Goal: Task Accomplishment & Management: Use online tool/utility

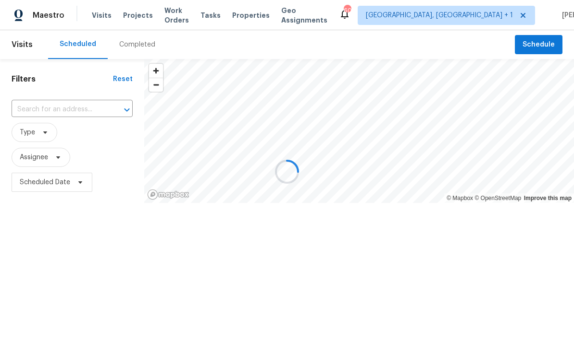
click at [139, 19] on div at bounding box center [287, 171] width 574 height 343
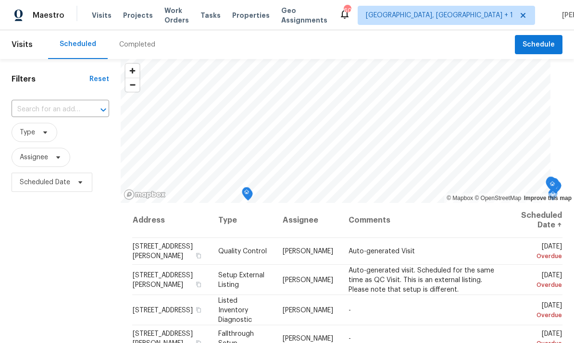
click at [128, 18] on span "Projects" at bounding box center [138, 16] width 30 height 10
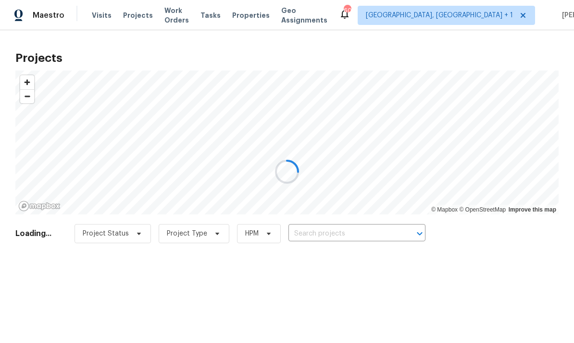
click at [330, 235] on div at bounding box center [287, 171] width 574 height 343
click at [329, 231] on div at bounding box center [287, 171] width 574 height 343
click at [319, 233] on div at bounding box center [287, 171] width 574 height 343
click at [323, 231] on div at bounding box center [287, 171] width 574 height 343
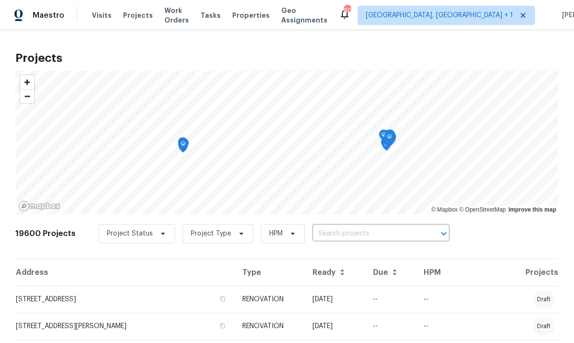
click at [339, 236] on input "text" at bounding box center [367, 234] width 110 height 15
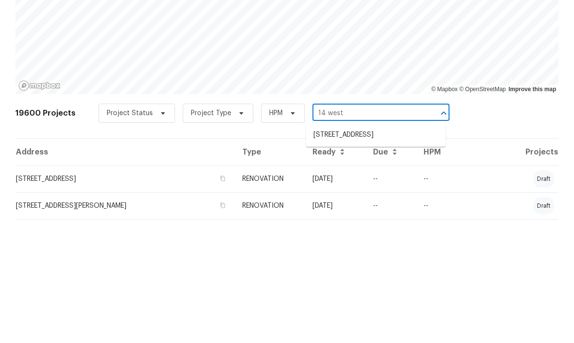
scroll to position [36, 0]
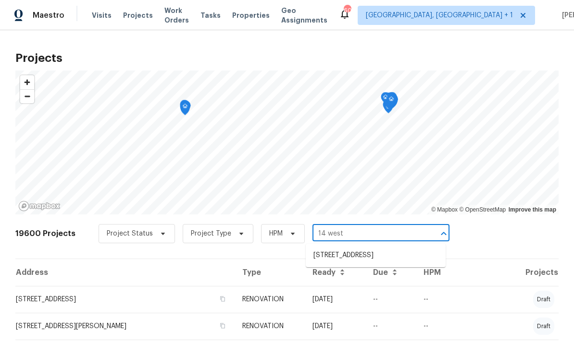
click at [349, 227] on input "14 west" at bounding box center [367, 234] width 110 height 15
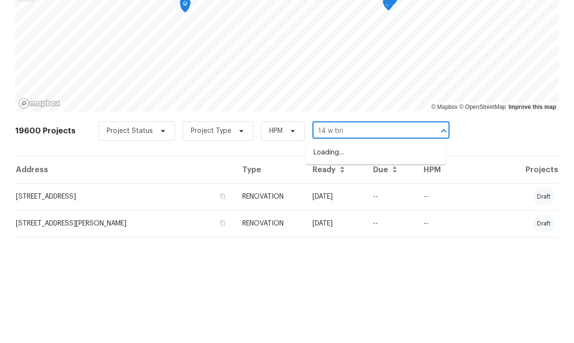
type input "14 w brid"
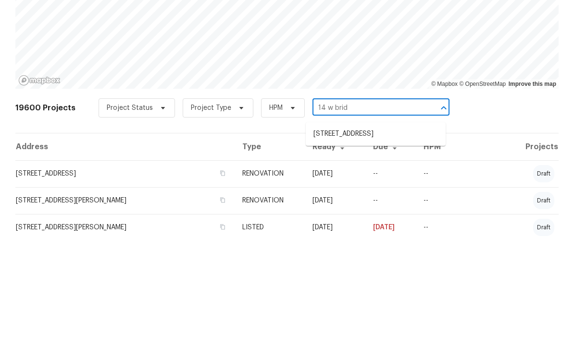
scroll to position [27, 0]
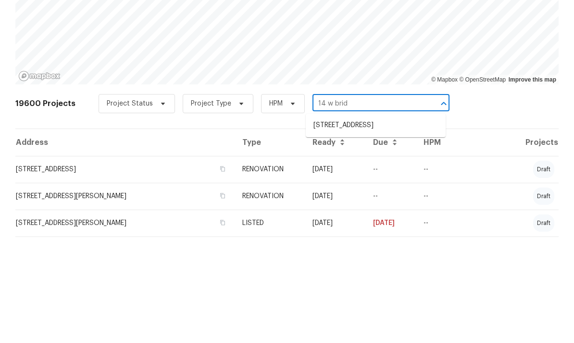
click at [354, 220] on li "[STREET_ADDRESS]" at bounding box center [376, 228] width 140 height 16
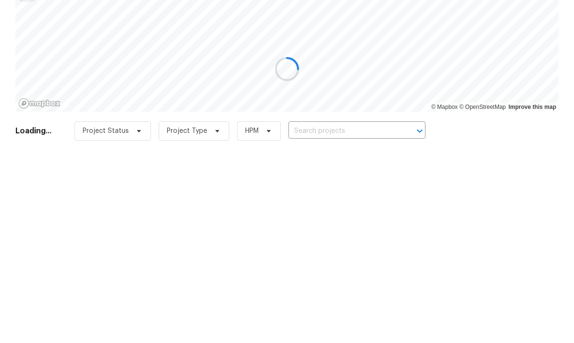
type input "[STREET_ADDRESS]"
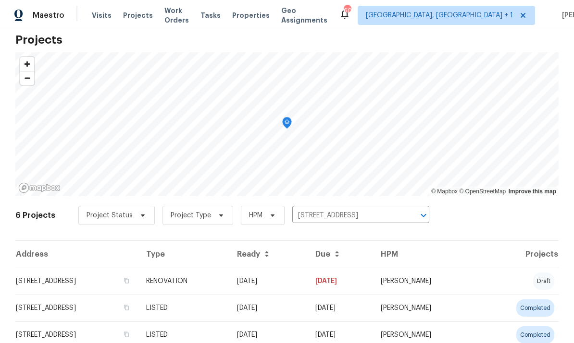
scroll to position [48, 0]
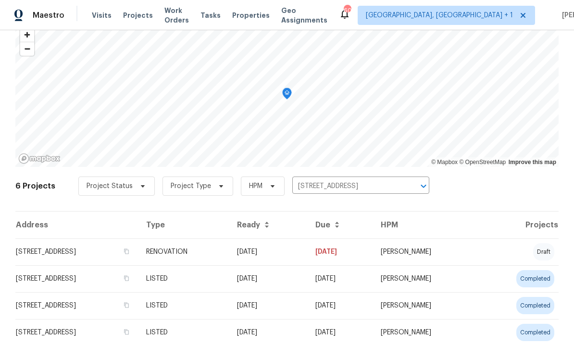
click at [138, 247] on td "[STREET_ADDRESS]" at bounding box center [76, 252] width 123 height 27
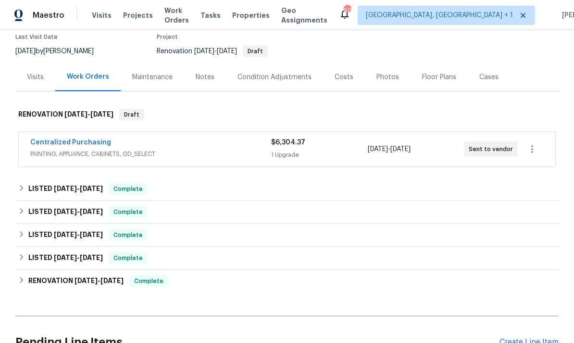
scroll to position [84, 0]
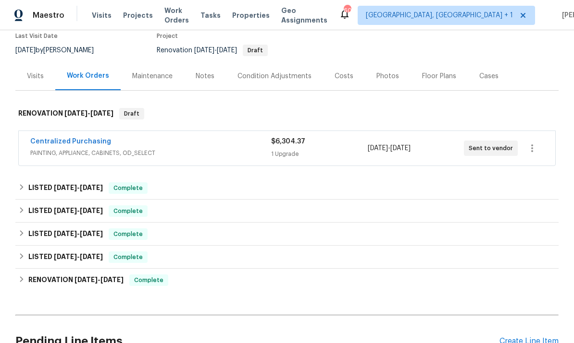
click at [95, 141] on link "Centralized Purchasing" at bounding box center [70, 141] width 81 height 7
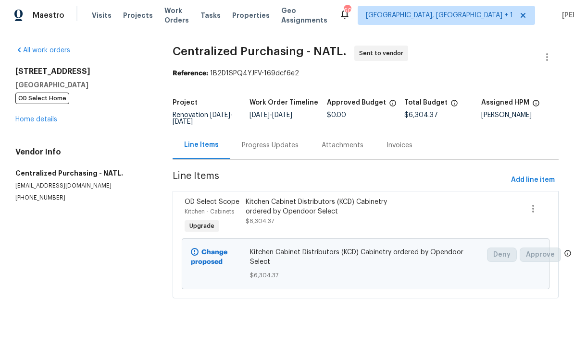
click at [55, 117] on link "Home details" at bounding box center [36, 119] width 42 height 7
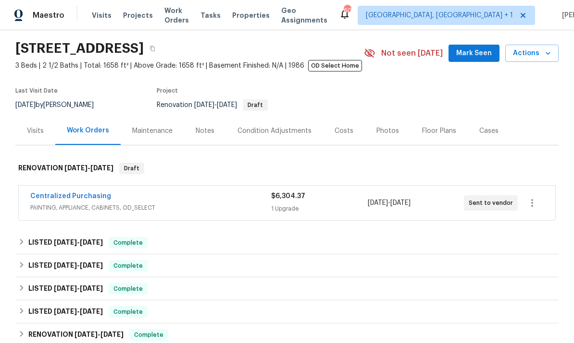
scroll to position [29, 0]
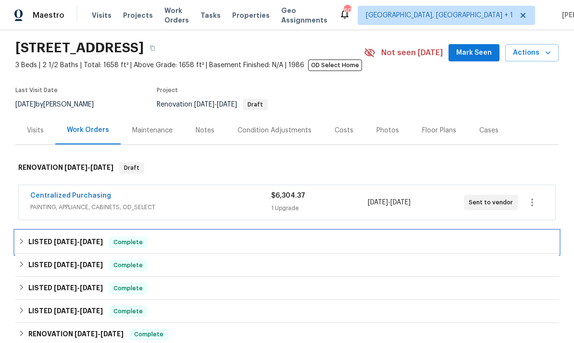
click at [71, 243] on span "8/8/25" at bounding box center [65, 242] width 23 height 7
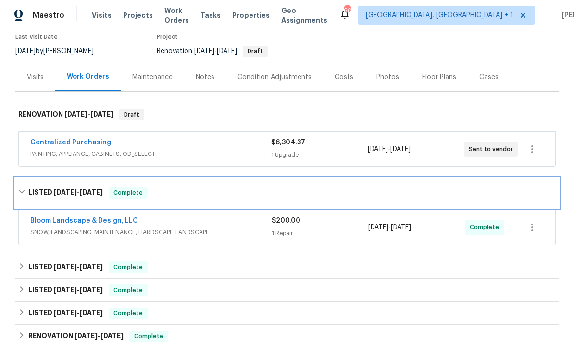
scroll to position [86, 0]
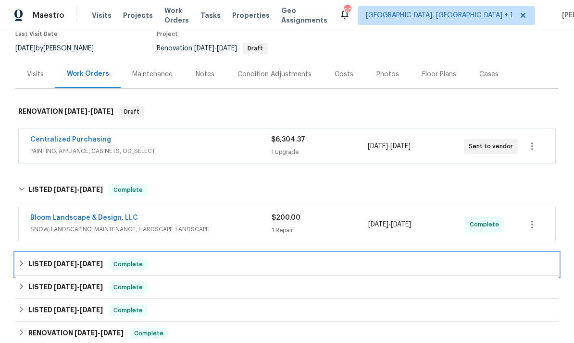
click at [97, 260] on h6 "LISTED 7/21/25 - 7/31/25" at bounding box center [65, 265] width 74 height 12
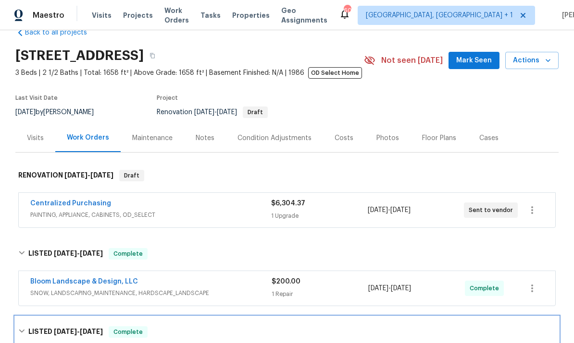
scroll to position [15, 0]
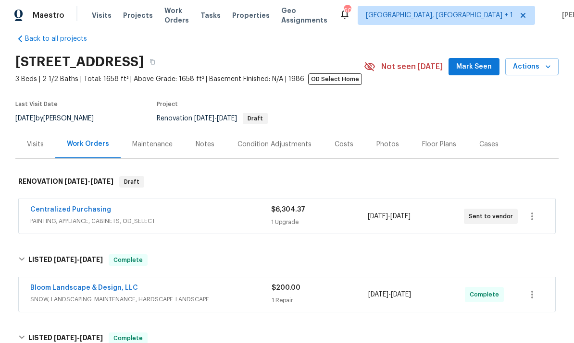
click at [210, 145] on div "Notes" at bounding box center [205, 145] width 19 height 10
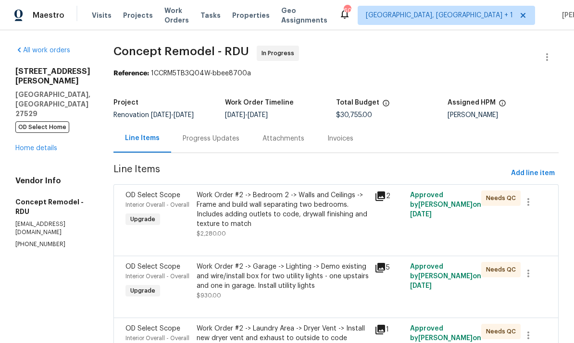
click at [57, 145] on link "Home details" at bounding box center [36, 148] width 42 height 7
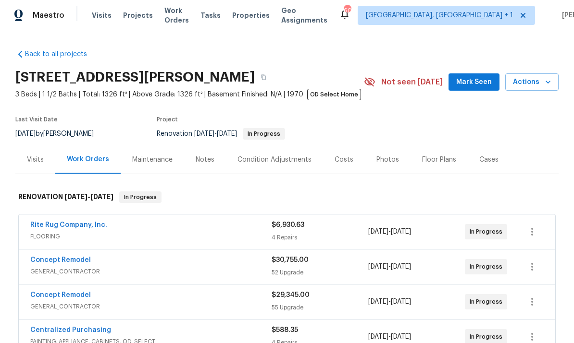
click at [475, 77] on span "Mark Seen" at bounding box center [474, 82] width 36 height 12
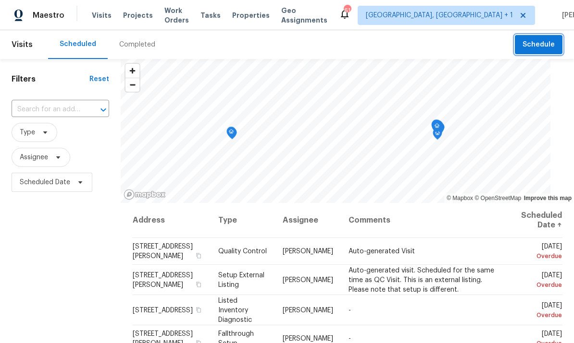
click at [543, 48] on span "Schedule" at bounding box center [538, 45] width 32 height 12
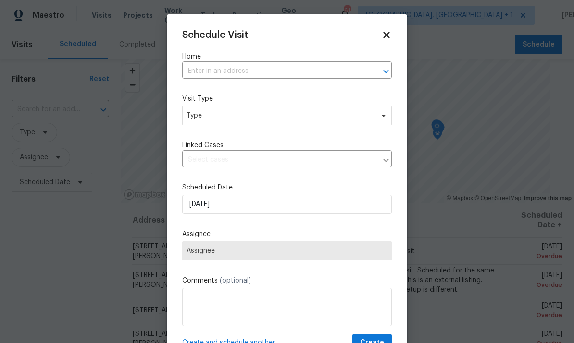
click at [226, 71] on input "text" at bounding box center [273, 71] width 183 height 15
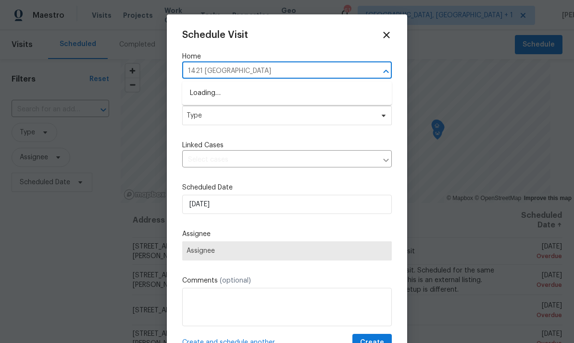
type input "1421 [GEOGRAPHIC_DATA]"
click at [272, 94] on li "[STREET_ADDRESS]" at bounding box center [286, 94] width 209 height 16
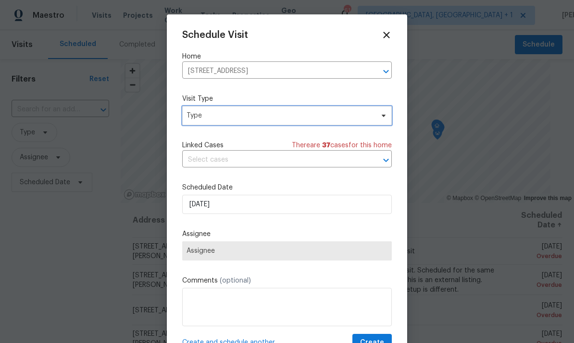
click at [380, 118] on icon at bounding box center [383, 116] width 8 height 8
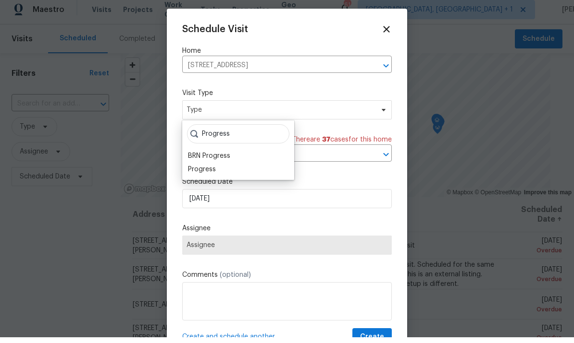
scroll to position [6, 0]
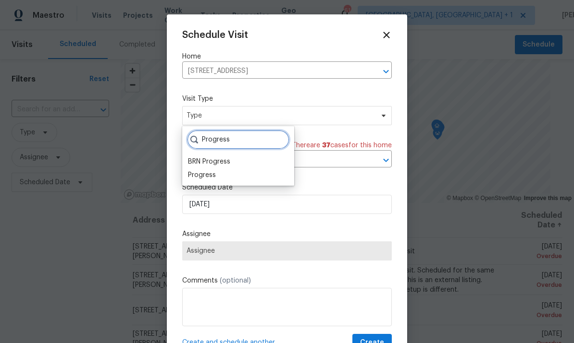
type input "Progress"
click at [215, 171] on div "Progress" at bounding box center [202, 176] width 28 height 10
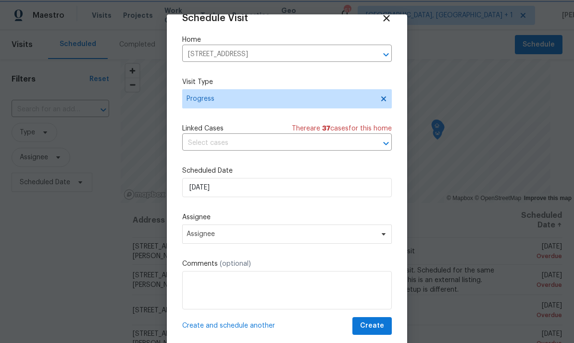
scroll to position [19, 0]
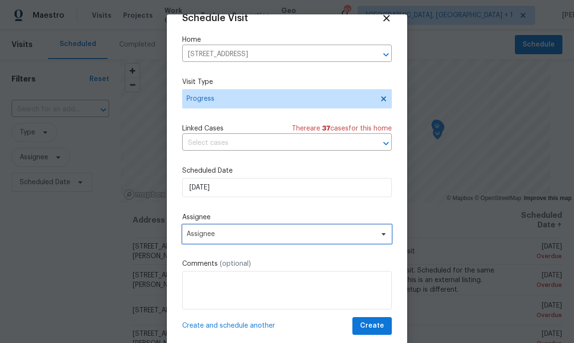
click at [382, 234] on icon at bounding box center [383, 234] width 4 height 2
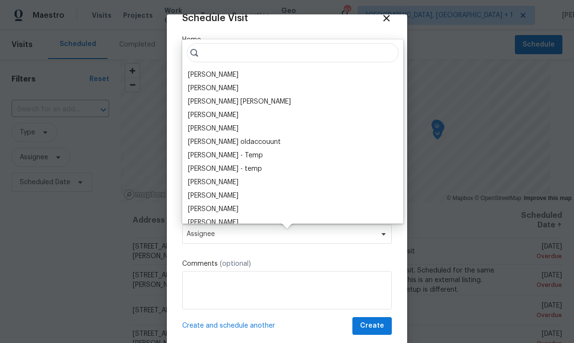
click at [219, 72] on div "[PERSON_NAME]" at bounding box center [213, 75] width 50 height 10
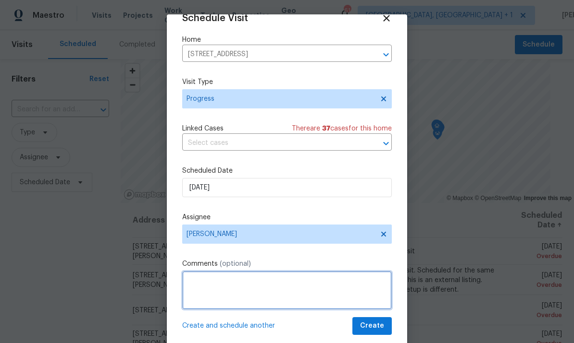
click at [240, 285] on textarea at bounding box center [286, 290] width 209 height 38
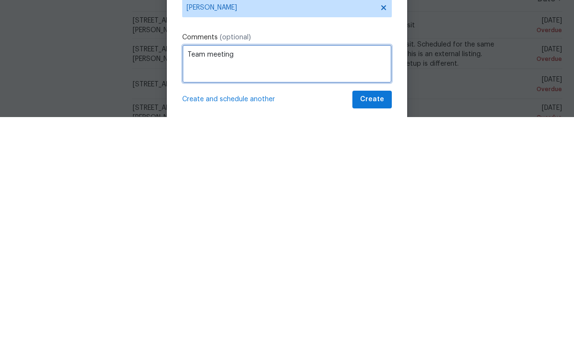
type textarea "Team meeting"
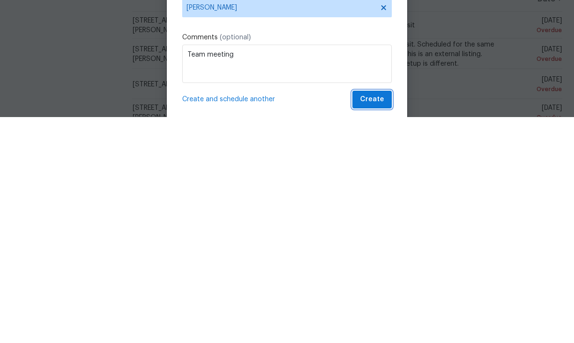
click at [374, 320] on span "Create" at bounding box center [372, 326] width 24 height 12
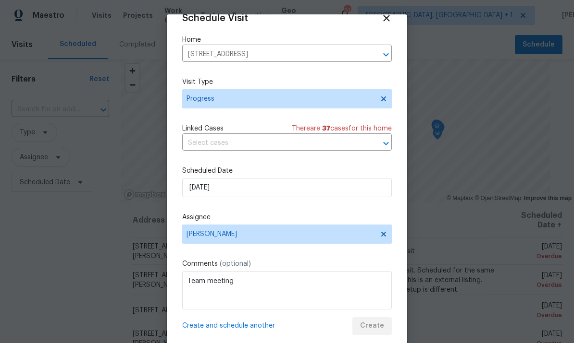
scroll to position [0, 0]
